Goal: Task Accomplishment & Management: Use online tool/utility

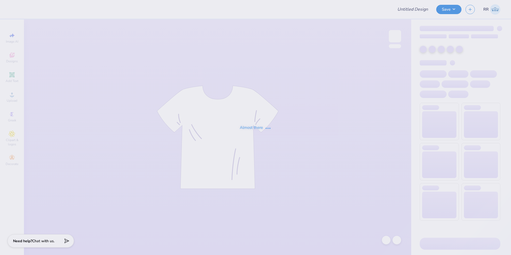
type input "KA Fall Rush Idea #3"
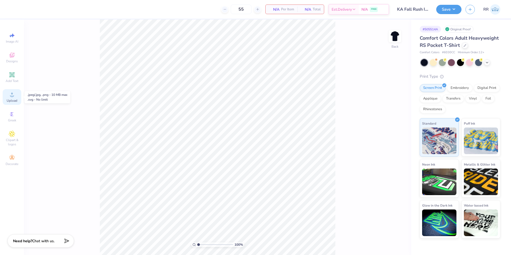
click at [14, 98] on div "Upload" at bounding box center [12, 97] width 19 height 16
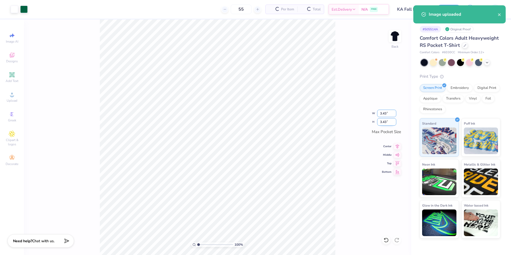
drag, startPoint x: 386, startPoint y: 115, endPoint x: 386, endPoint y: 125, distance: 10.7
click at [386, 115] on input "3.43" at bounding box center [386, 113] width 19 height 7
type input "3.25"
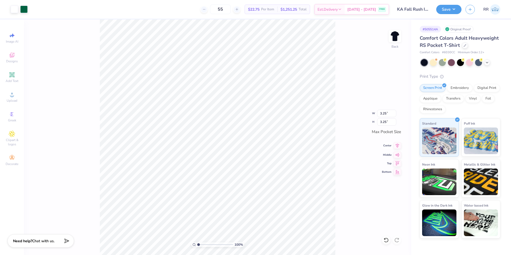
click at [393, 145] on div "Center" at bounding box center [391, 145] width 19 height 6
click at [399, 146] on icon at bounding box center [397, 145] width 7 height 6
click at [395, 155] on icon at bounding box center [397, 154] width 7 height 6
click at [391, 42] on img at bounding box center [394, 36] width 21 height 21
click at [10, 93] on icon at bounding box center [12, 94] width 6 height 6
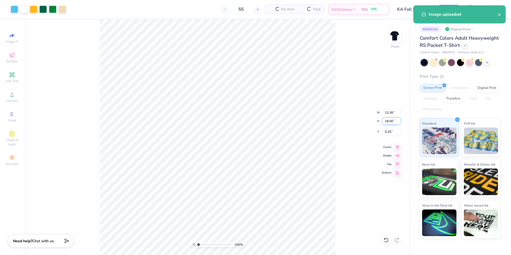
click at [388, 121] on input "18.00" at bounding box center [391, 120] width 19 height 7
type input "15.00"
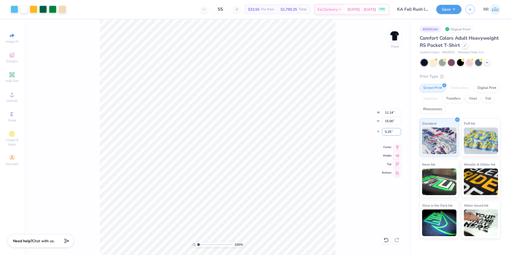
type input "11.14"
type input "3.00"
click at [341, 129] on div "100 % Front W 11.14 11.14 " H 15.00 15.00 " Y 3.00 3.00 " Center Middle Top Bot…" at bounding box center [217, 137] width 387 height 236
click at [451, 9] on button "Save" at bounding box center [448, 8] width 25 height 9
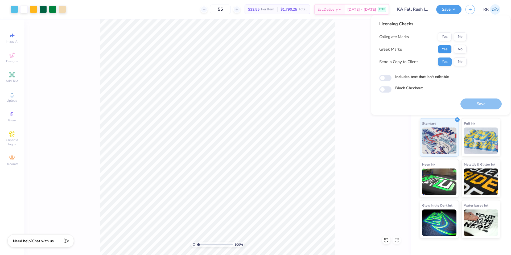
click at [449, 48] on button "Yes" at bounding box center [445, 49] width 14 height 9
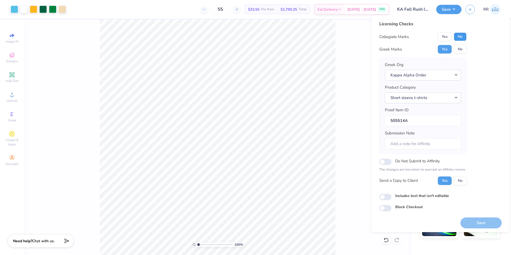
click at [458, 37] on button "No" at bounding box center [460, 36] width 13 height 9
drag, startPoint x: 470, startPoint y: 219, endPoint x: 451, endPoint y: 183, distance: 40.9
click at [471, 219] on button "Save" at bounding box center [481, 222] width 41 height 11
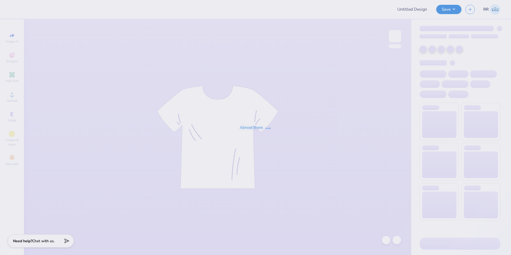
type input "KA Fall Rush Idea #3"
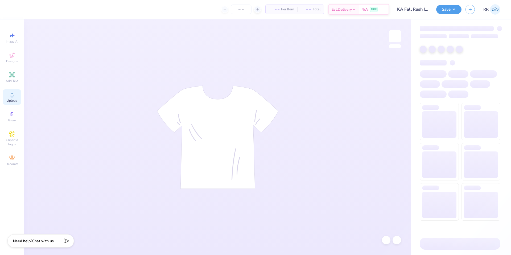
type input "KA Fall Rush Idea #3"
type input "55"
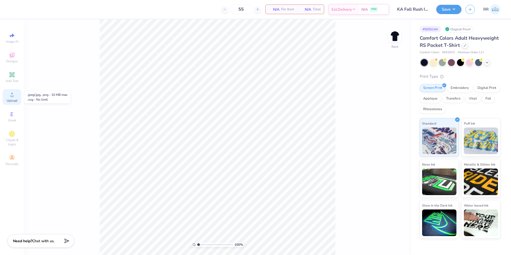
click at [12, 96] on circle at bounding box center [11, 96] width 3 height 3
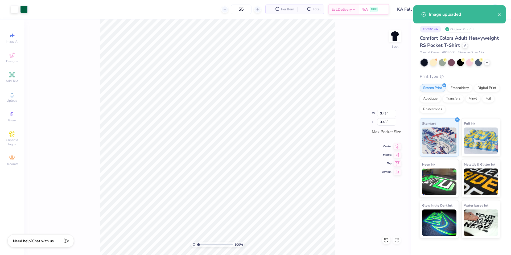
click at [365, 109] on div "100 % Back W 3.43 3.43 " H 3.43 3.43 " Max Pocket Size Center Middle Top Bottom" at bounding box center [217, 137] width 387 height 236
click at [385, 114] on input "3.43" at bounding box center [386, 113] width 19 height 7
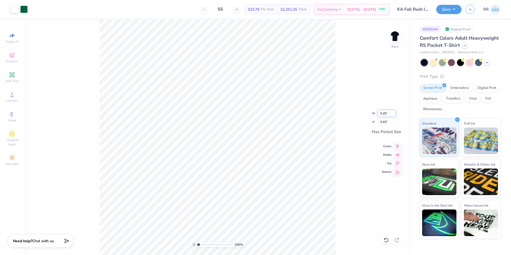
type input "3.25"
drag, startPoint x: 394, startPoint y: 147, endPoint x: 397, endPoint y: 148, distance: 3.5
click at [395, 147] on icon at bounding box center [397, 145] width 7 height 6
click at [399, 154] on icon at bounding box center [397, 154] width 7 height 6
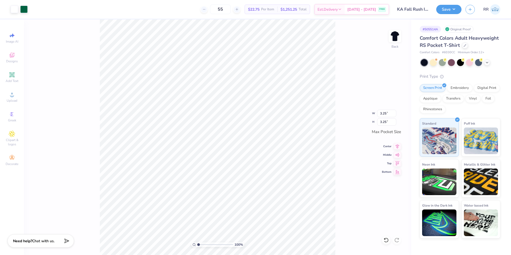
click at [346, 58] on div "100 % Back W 3.25 3.25 " H 3.25 3.25 " Max Pocket Size Center Middle Top Bottom" at bounding box center [217, 137] width 387 height 236
click at [396, 38] on img at bounding box center [394, 36] width 21 height 21
click at [12, 95] on icon at bounding box center [12, 94] width 6 height 6
drag, startPoint x: 388, startPoint y: 120, endPoint x: 389, endPoint y: 124, distance: 3.5
click at [388, 121] on input "18.00" at bounding box center [391, 120] width 19 height 7
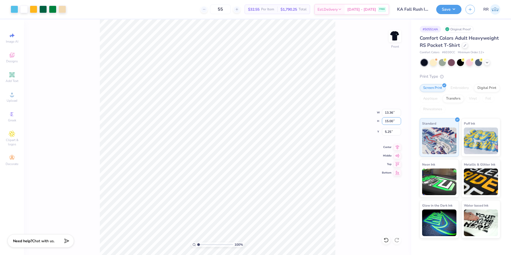
type input "15.00"
type input "11.14"
type input "6.75"
drag, startPoint x: 387, startPoint y: 132, endPoint x: 395, endPoint y: 142, distance: 12.3
click at [387, 132] on input "6.75" at bounding box center [391, 131] width 19 height 7
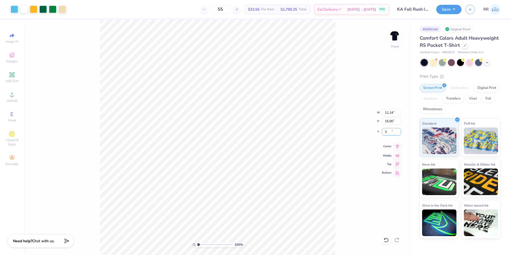
type input "3.00"
click at [84, 170] on div "100 % Front" at bounding box center [217, 137] width 387 height 236
click at [398, 146] on icon at bounding box center [397, 146] width 7 height 6
click at [454, 10] on button "Save" at bounding box center [448, 8] width 25 height 9
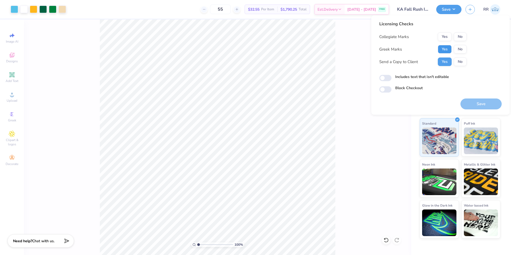
click at [445, 46] on button "Yes" at bounding box center [445, 49] width 14 height 9
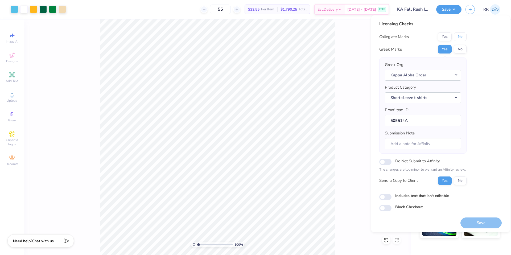
click at [466, 36] on button "No" at bounding box center [460, 36] width 13 height 9
drag, startPoint x: 476, startPoint y: 222, endPoint x: 494, endPoint y: 235, distance: 22.2
click at [476, 222] on button "Save" at bounding box center [481, 223] width 41 height 11
